Goal: Check status: Check status

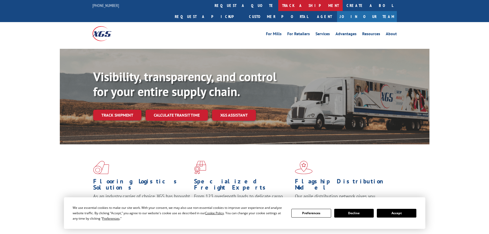
click at [278, 3] on link "track a shipment" at bounding box center [310, 5] width 64 height 11
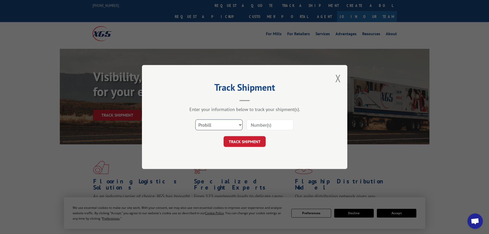
click at [227, 124] on select "Select category... Probill BOL PO" at bounding box center [218, 124] width 47 height 11
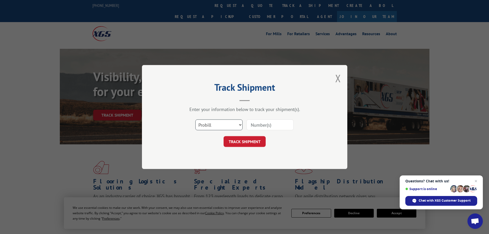
select select "bol"
click at [195, 119] on select "Select category... Probill BOL PO" at bounding box center [218, 124] width 47 height 11
click at [264, 126] on input at bounding box center [270, 124] width 47 height 11
paste input "5199412"
type input "5199412"
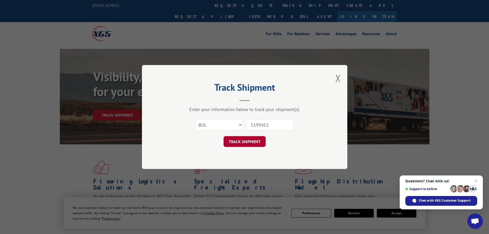
click at [251, 145] on button "TRACK SHIPMENT" at bounding box center [245, 141] width 42 height 11
